Goal: Information Seeking & Learning: Learn about a topic

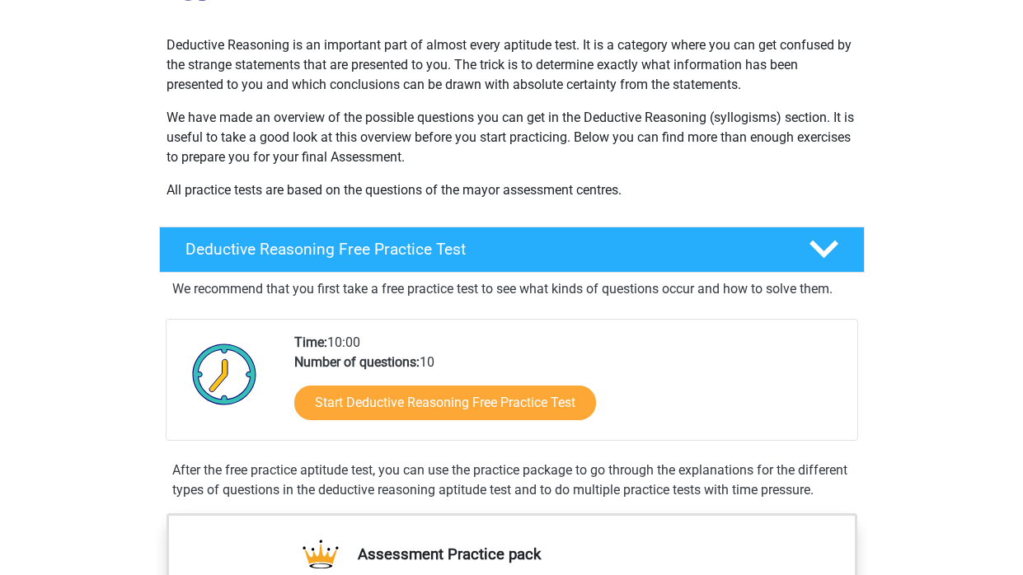
scroll to position [171, 0]
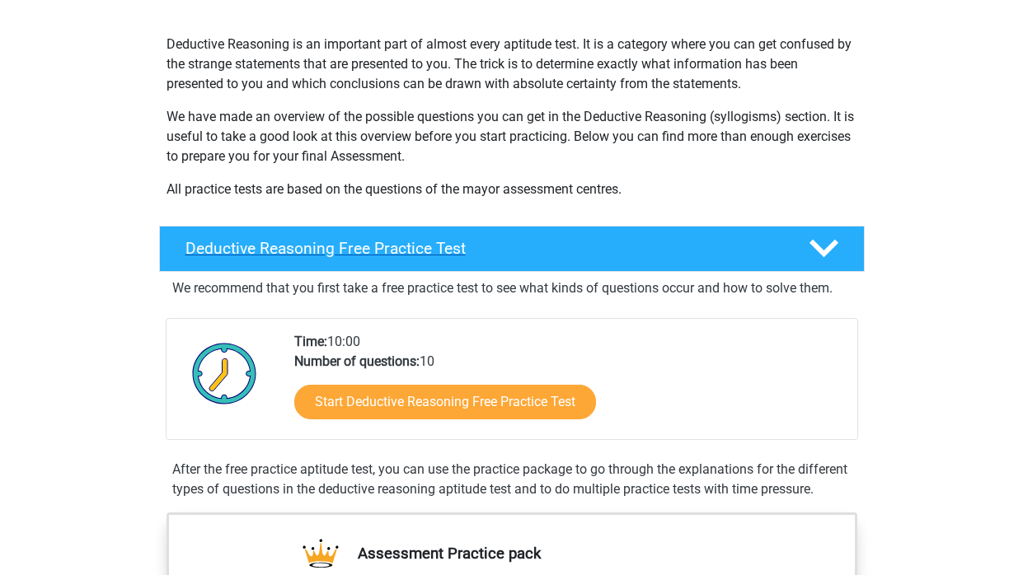
click at [828, 248] on polygon at bounding box center [823, 249] width 29 height 18
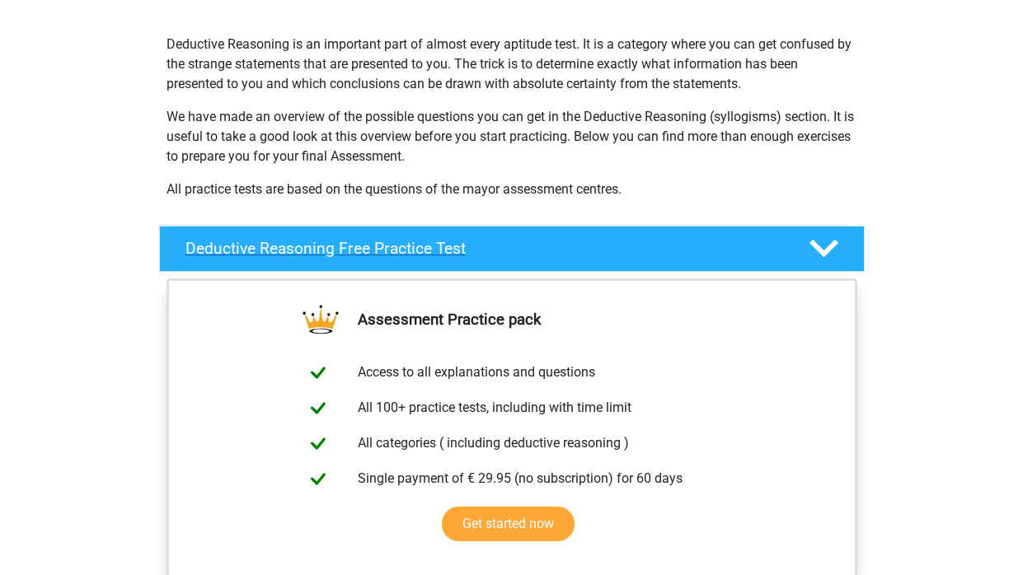
click at [828, 248] on polygon at bounding box center [823, 249] width 29 height 18
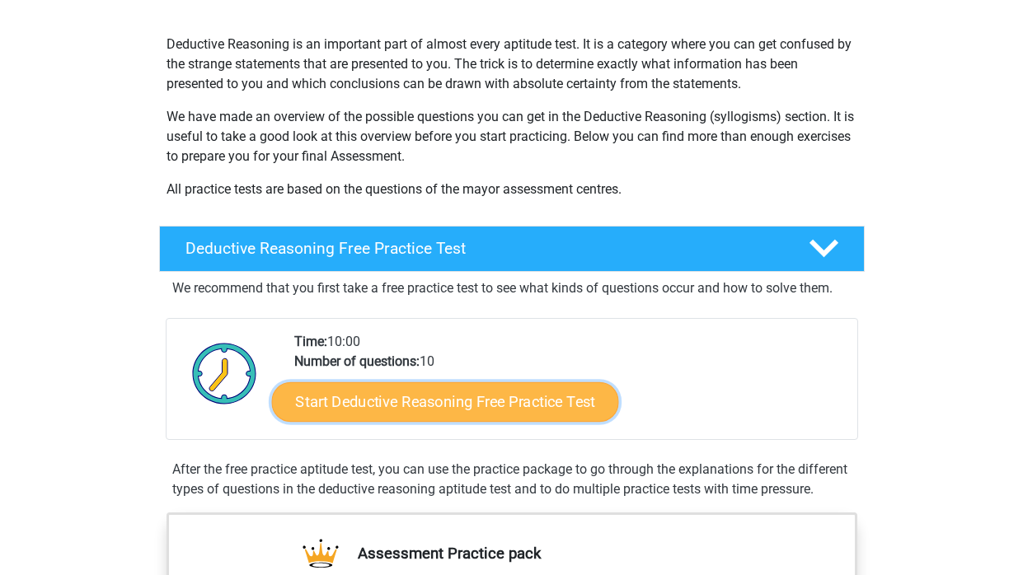
click at [517, 415] on link "Start Deductive Reasoning Free Practice Test" at bounding box center [444, 402] width 347 height 40
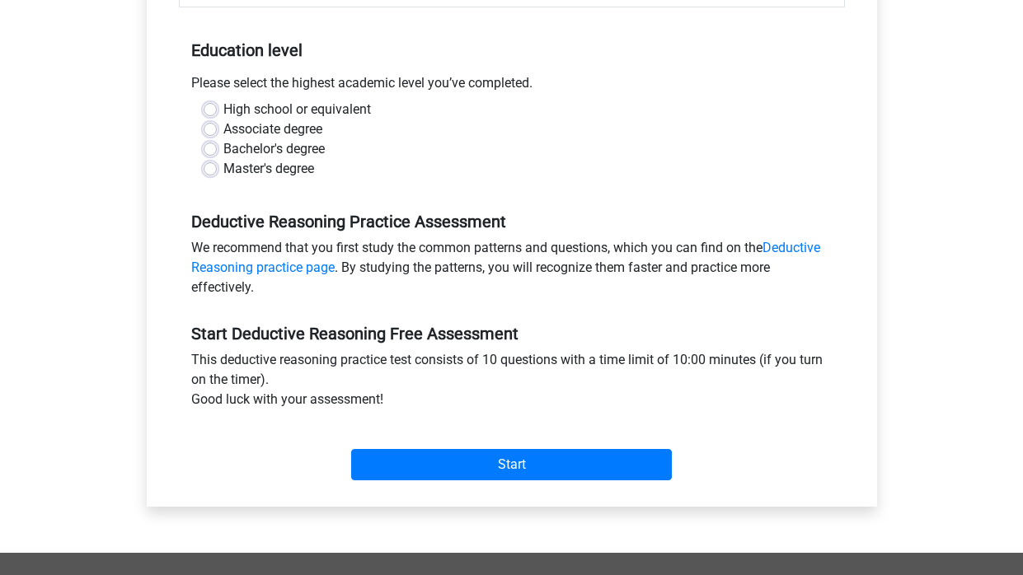
scroll to position [326, 0]
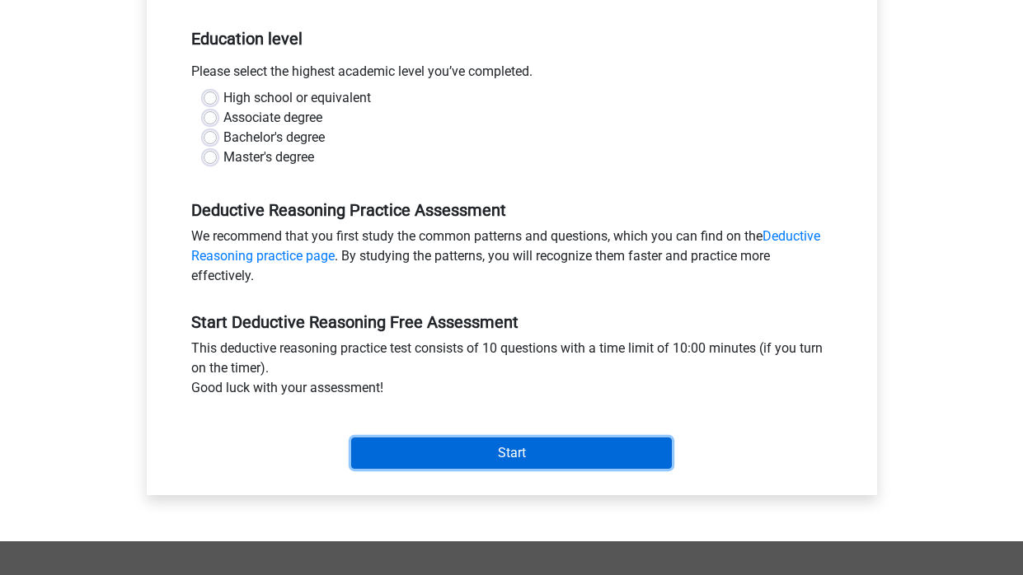
click at [421, 457] on input "Start" at bounding box center [511, 453] width 321 height 31
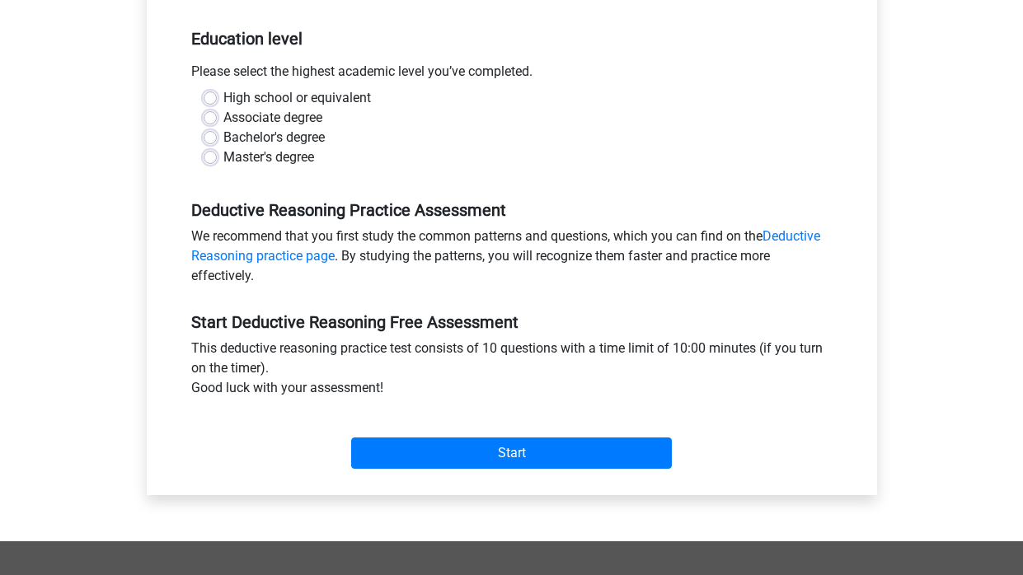
click at [223, 99] on label "High school or equivalent" at bounding box center [297, 98] width 148 height 20
click at [207, 99] on input "High school or equivalent" at bounding box center [210, 96] width 13 height 16
radio input "true"
click at [223, 99] on label "High school or equivalent" at bounding box center [297, 98] width 148 height 20
click at [207, 99] on input "High school or equivalent" at bounding box center [210, 96] width 13 height 16
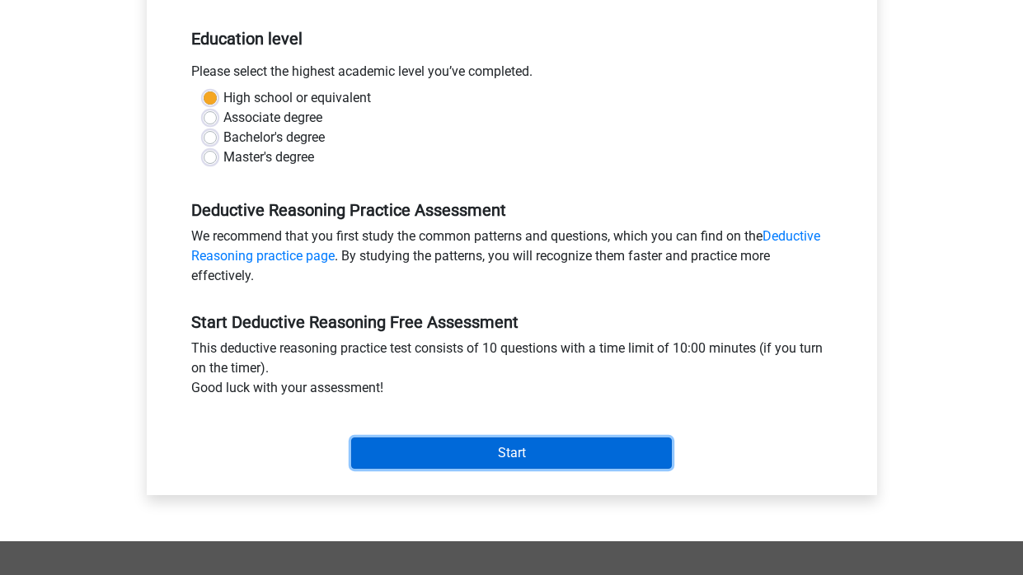
click at [458, 457] on input "Start" at bounding box center [511, 453] width 321 height 31
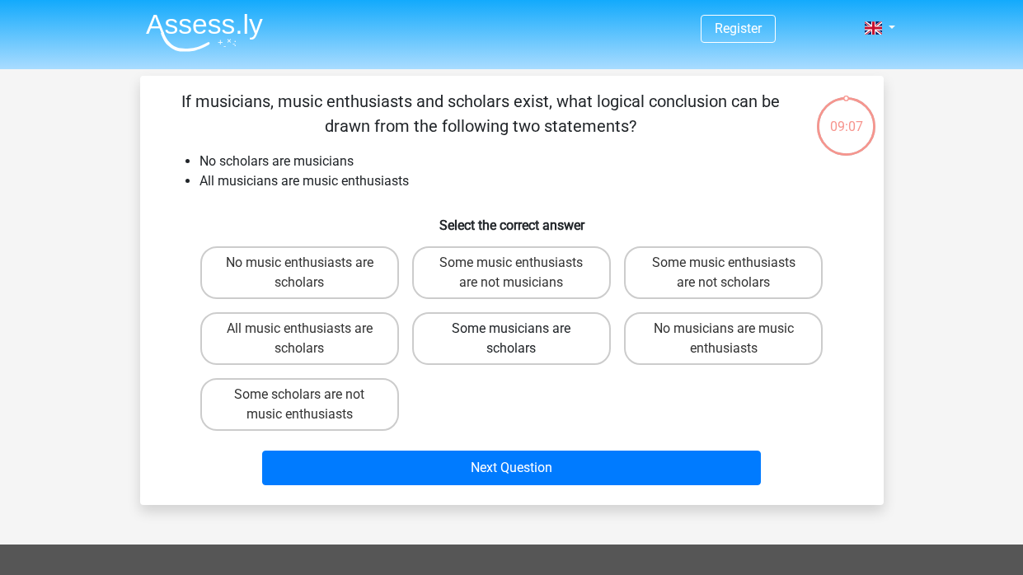
click at [476, 337] on label "Some musicians are scholars" at bounding box center [511, 338] width 199 height 53
click at [511, 337] on input "Some musicians are scholars" at bounding box center [516, 334] width 11 height 11
radio input "true"
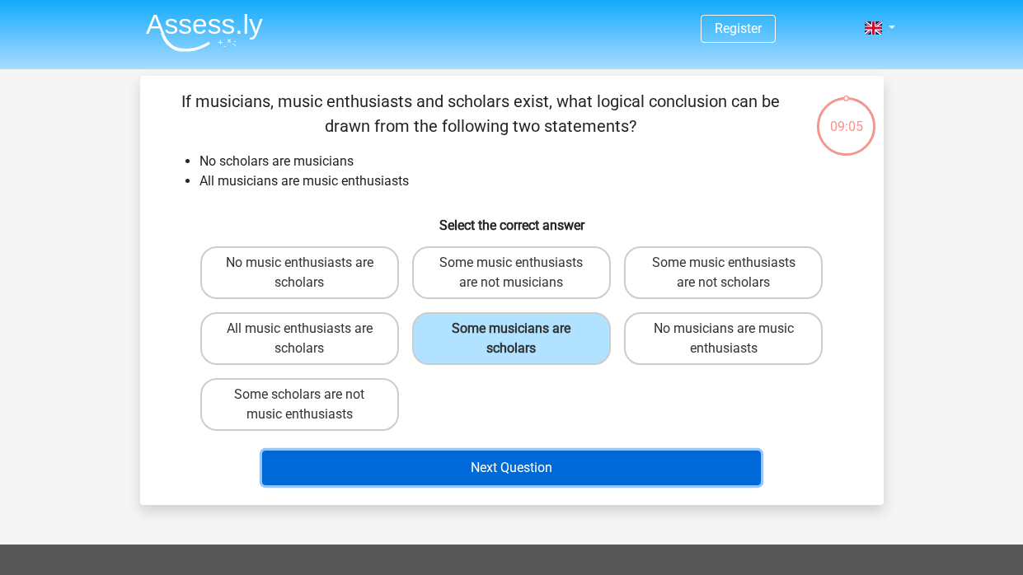
click at [448, 463] on button "Next Question" at bounding box center [511, 468] width 499 height 35
